Goal: Communication & Community: Answer question/provide support

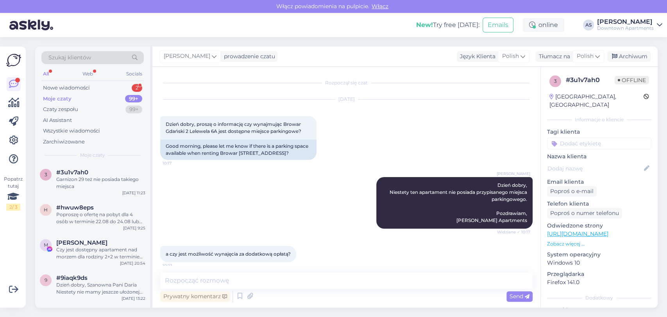
scroll to position [113, 0]
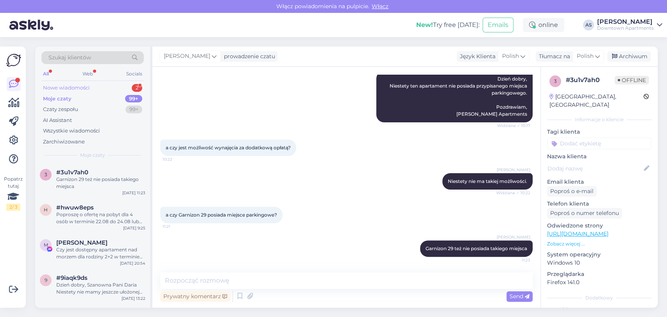
click at [78, 92] on div "Nowe wiadomości 2" at bounding box center [92, 87] width 102 height 11
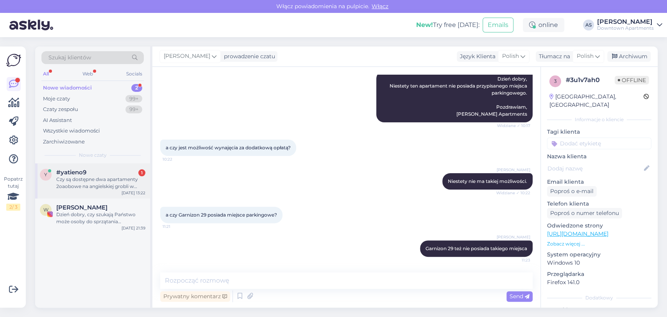
click at [100, 183] on div "Czy są dostępne dwa apartamenty 2oaobowe na angielskiej grobli w [GEOGRAPHIC_DA…" at bounding box center [100, 183] width 89 height 14
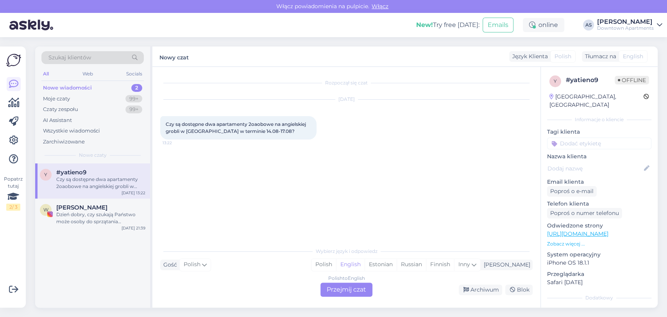
click at [355, 288] on div "Polish to English Przejmij czat" at bounding box center [346, 289] width 52 height 14
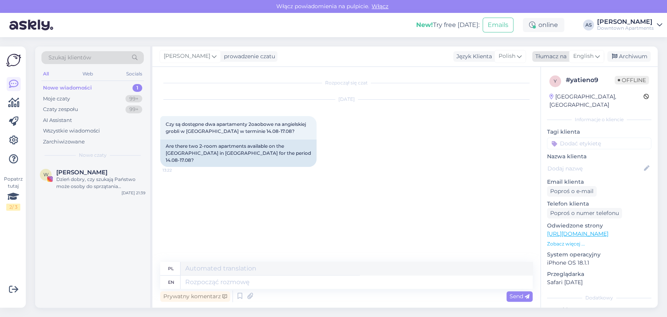
click at [594, 59] on div "English" at bounding box center [586, 56] width 35 height 12
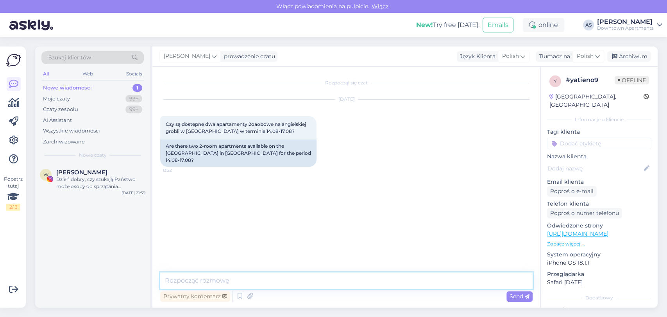
click at [440, 272] on textarea at bounding box center [346, 280] width 372 height 16
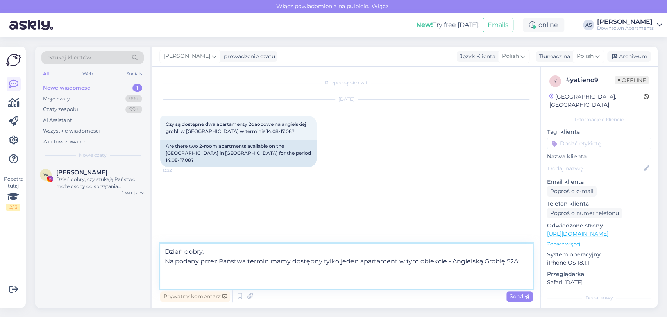
paste textarea "[URL][DOMAIN_NAME]"
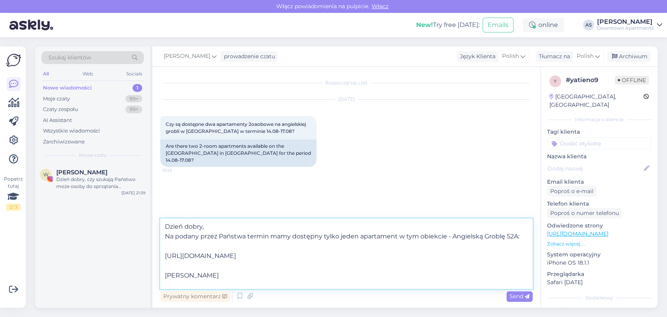
scroll to position [10, 0]
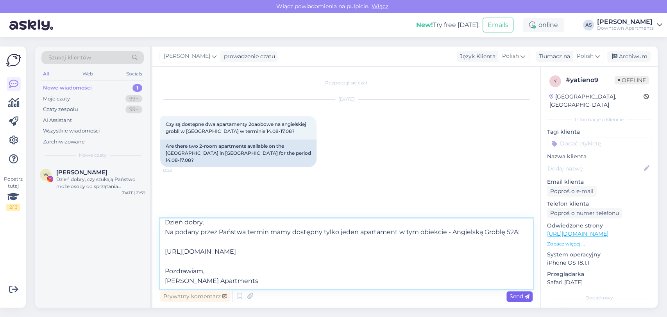
type textarea "Dzień dobry, Na podany przez Państwa termin mamy dostępny tylko jeden apartamen…"
click at [524, 298] on icon at bounding box center [526, 296] width 5 height 5
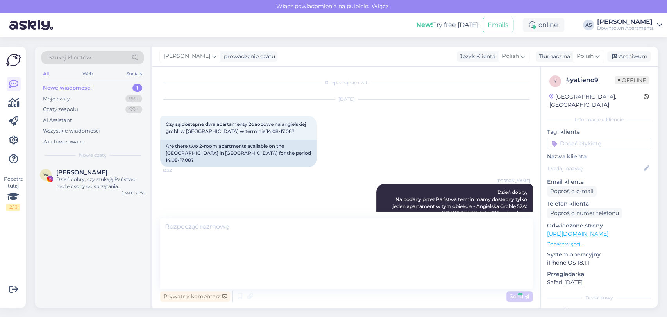
scroll to position [0, 0]
